Goal: Information Seeking & Learning: Find contact information

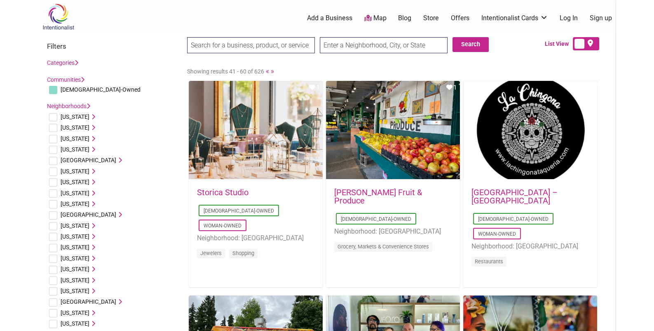
drag, startPoint x: 0, startPoint y: 0, endPoint x: 137, endPoint y: 103, distance: 171.6
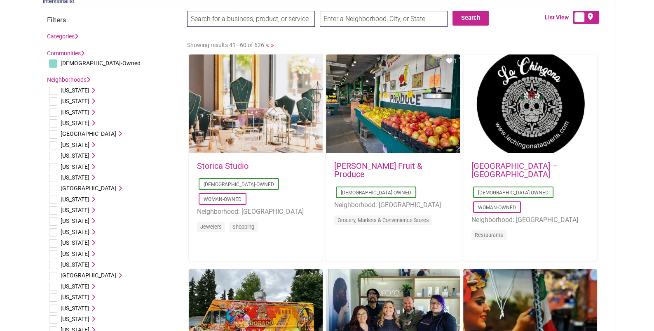
drag, startPoint x: 622, startPoint y: 104, endPoint x: 622, endPoint y: 122, distance: 18.6
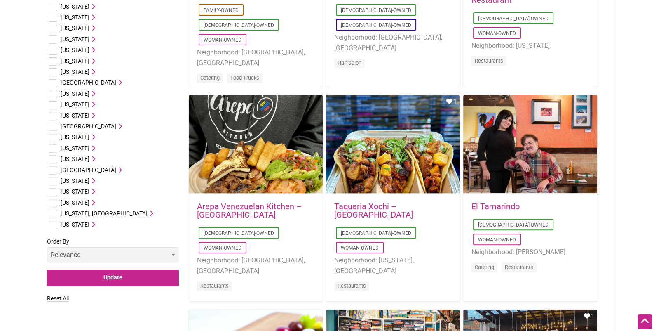
scroll to position [447, 0]
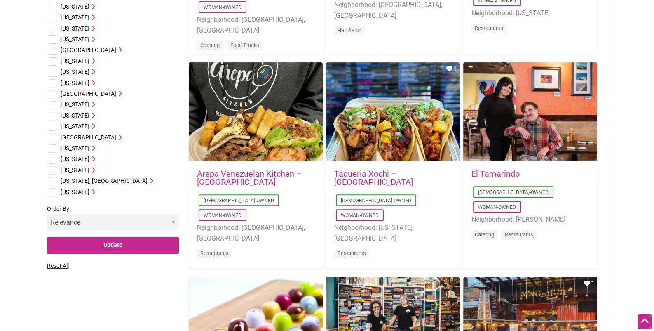
drag, startPoint x: 612, startPoint y: 47, endPoint x: 616, endPoint y: 87, distance: 39.8
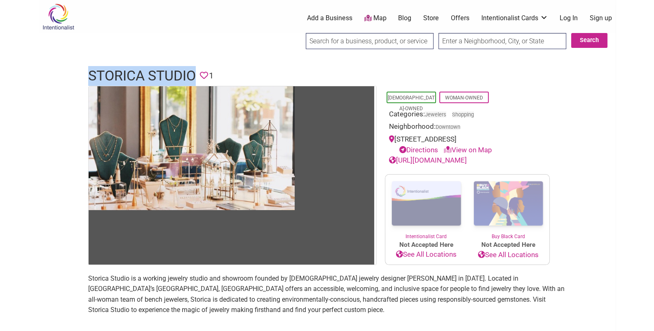
drag, startPoint x: 86, startPoint y: 77, endPoint x: 197, endPoint y: 73, distance: 110.9
click at [197, 73] on div "Storica Studio Favorite 1" at bounding box center [327, 76] width 495 height 20
copy h1 "Storica Studio"
click at [451, 161] on link "https://storicastudio.com" at bounding box center [428, 160] width 78 height 8
click at [465, 162] on link "https://storicastudio.com" at bounding box center [428, 160] width 78 height 8
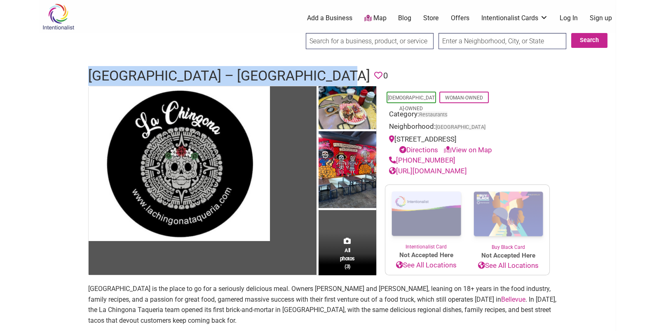
drag, startPoint x: 87, startPoint y: 73, endPoint x: 360, endPoint y: 72, distance: 272.9
click at [360, 72] on div "La Chingona Taqueria – [GEOGRAPHIC_DATA] Favorite 0" at bounding box center [327, 76] width 495 height 20
copy h1 "[GEOGRAPHIC_DATA] – [GEOGRAPHIC_DATA]"
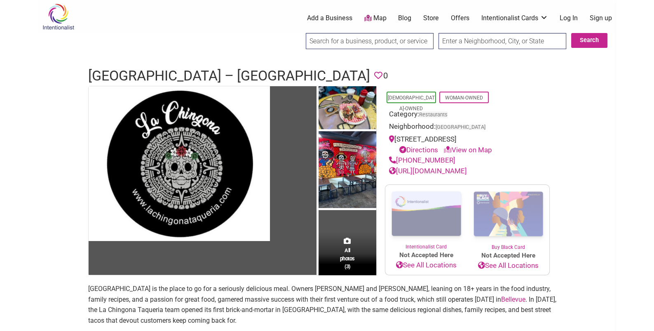
click at [453, 155] on div "(206) 268-0539" at bounding box center [467, 160] width 157 height 11
drag, startPoint x: 447, startPoint y: 160, endPoint x: 392, endPoint y: 158, distance: 54.9
click at [392, 158] on div "(206) 268-0539" at bounding box center [467, 160] width 157 height 11
copy link "(206) 268-0539"
click at [436, 173] on link "https://lachingonataqueria.com/" at bounding box center [428, 171] width 78 height 8
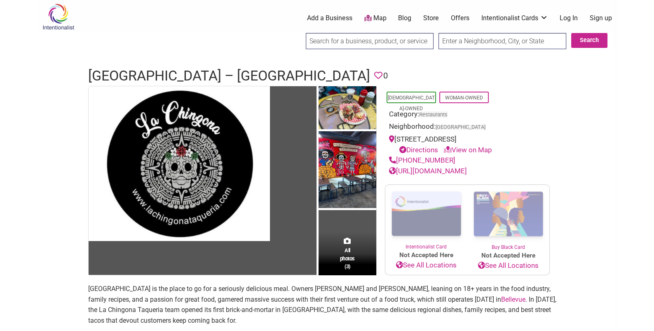
click at [186, 72] on h1 "La Chingona Taqueria – West Seattle" at bounding box center [229, 76] width 282 height 20
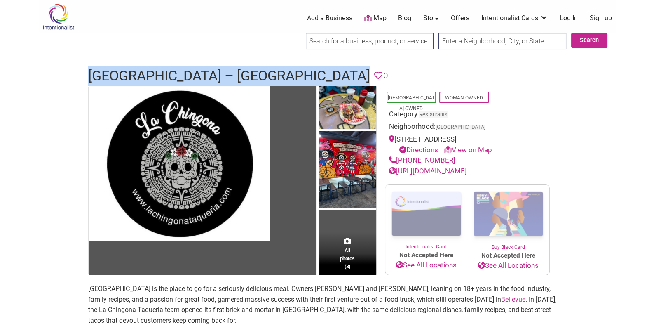
click at [186, 72] on h1 "La Chingona Taqueria – West Seattle" at bounding box center [229, 76] width 282 height 20
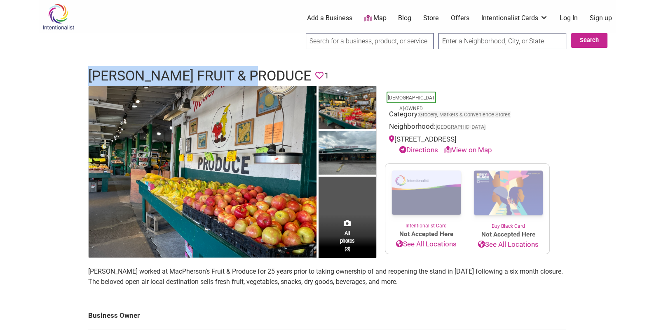
drag, startPoint x: 84, startPoint y: 72, endPoint x: 272, endPoint y: 72, distance: 188.4
click at [272, 71] on div "MacPherson’s Fruit & Produce Favorite 1" at bounding box center [327, 76] width 495 height 20
click at [272, 72] on h1 "MacPherson’s Fruit & Produce" at bounding box center [199, 76] width 223 height 20
drag, startPoint x: 85, startPoint y: 76, endPoint x: 310, endPoint y: 73, distance: 224.7
click at [310, 73] on div "MacPherson’s Fruit & Produce Favorite 1" at bounding box center [327, 76] width 495 height 20
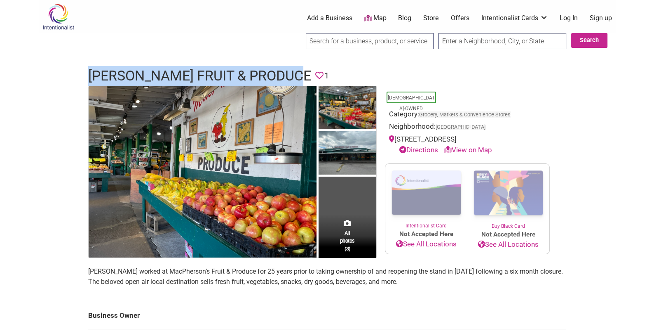
copy h1 "MacPherson’s Fruit & Produce"
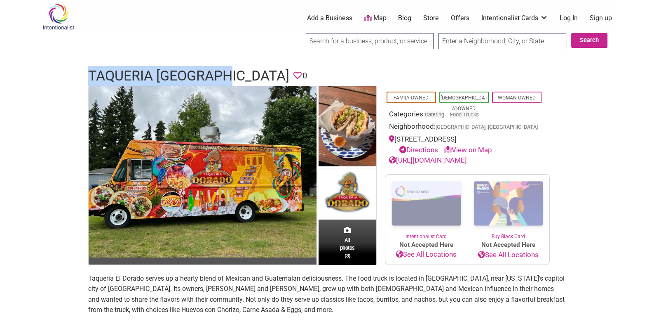
drag, startPoint x: 88, startPoint y: 75, endPoint x: 228, endPoint y: 76, distance: 139.3
click at [228, 76] on h1 "Taqueria [GEOGRAPHIC_DATA]" at bounding box center [188, 76] width 201 height 20
copy h1 "Taqueria [GEOGRAPHIC_DATA]"
click at [467, 161] on link "[URL][DOMAIN_NAME]" at bounding box center [428, 160] width 78 height 8
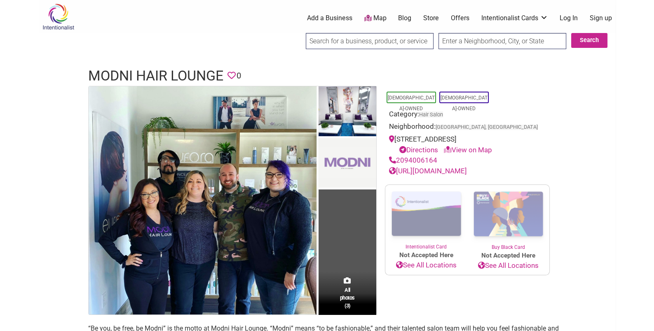
click at [94, 70] on h1 "Modni Hair Lounge" at bounding box center [155, 76] width 135 height 20
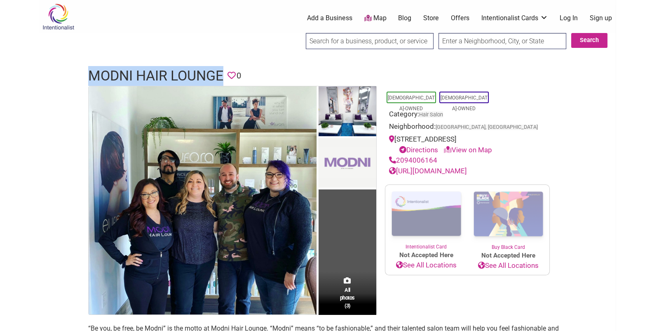
drag, startPoint x: 88, startPoint y: 72, endPoint x: 221, endPoint y: 75, distance: 133.2
click at [221, 75] on h1 "Modni Hair Lounge" at bounding box center [155, 76] width 135 height 20
copy h1 "Modni Hair Lounge"
drag, startPoint x: 448, startPoint y: 160, endPoint x: 398, endPoint y: 157, distance: 50.8
click at [398, 157] on div "2094006164" at bounding box center [467, 160] width 157 height 11
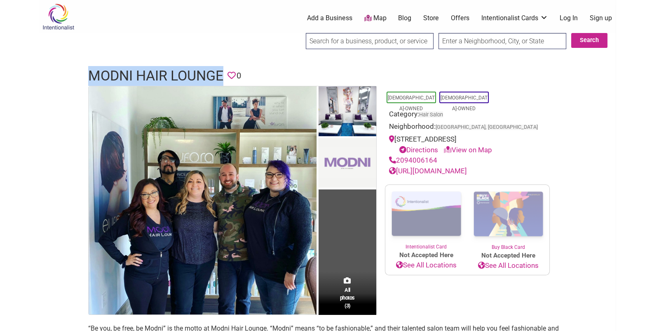
copy link "2094006164"
